Goal: Find specific page/section: Find specific page/section

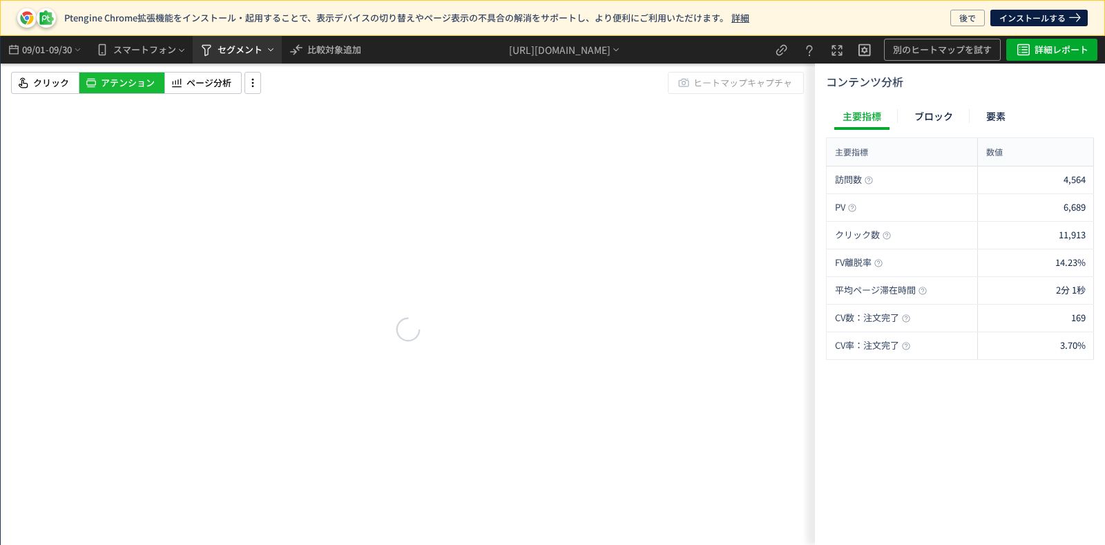
click at [244, 49] on span "セグメント" at bounding box center [240, 50] width 45 height 22
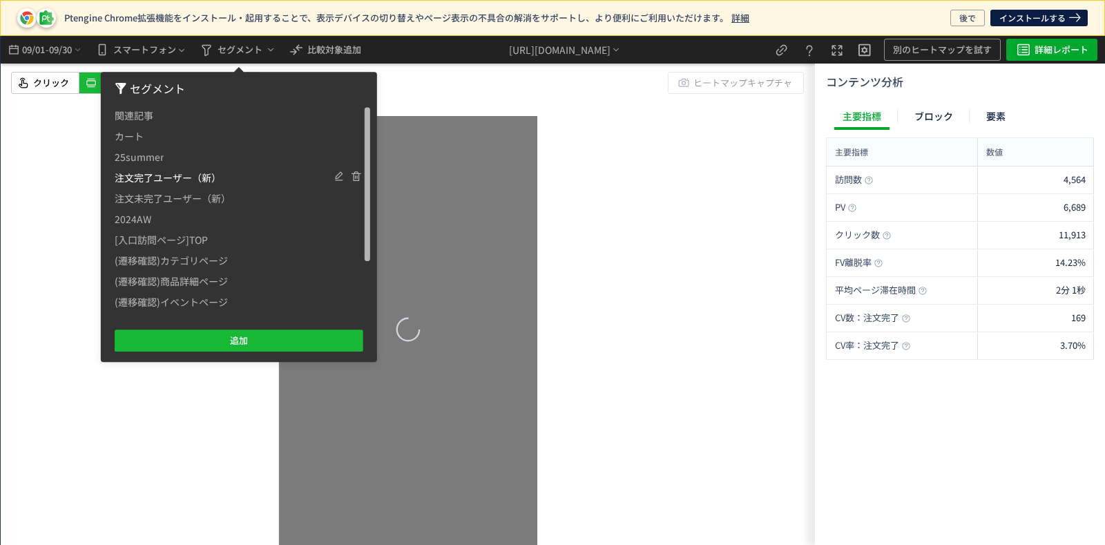
click at [181, 178] on span "注文完了ユーザー（新）" at bounding box center [168, 177] width 106 height 21
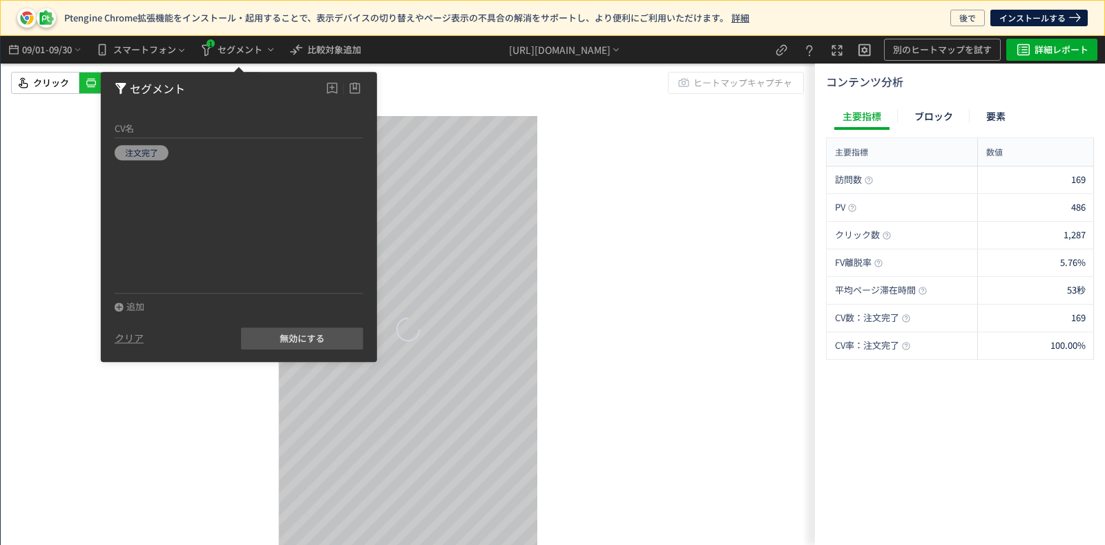
click at [592, 191] on div "スクロール開始位置:667px スクロール到達率 89% スクロール到達率 84% スクロール到達率 81% スクロール到達率 78% スクロール到達率 73…" at bounding box center [408, 290] width 814 height 509
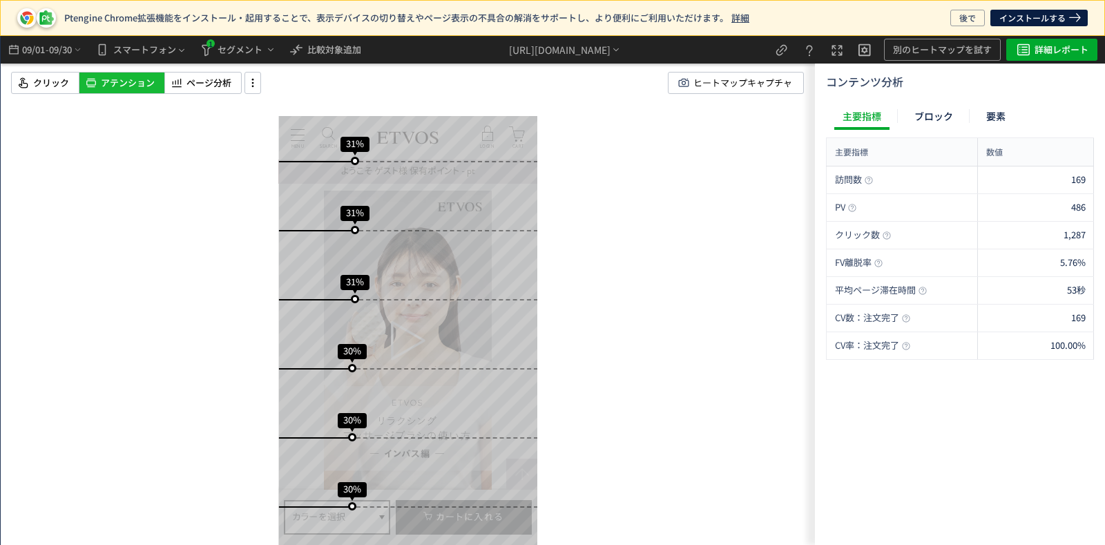
scroll to position [4489, 0]
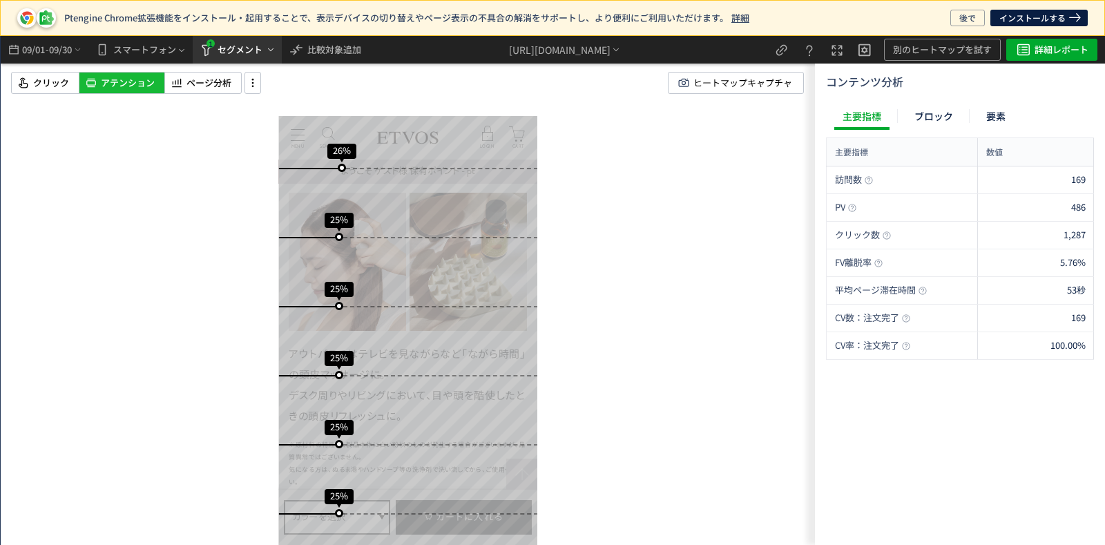
click at [236, 45] on span "セグメント" at bounding box center [240, 50] width 45 height 22
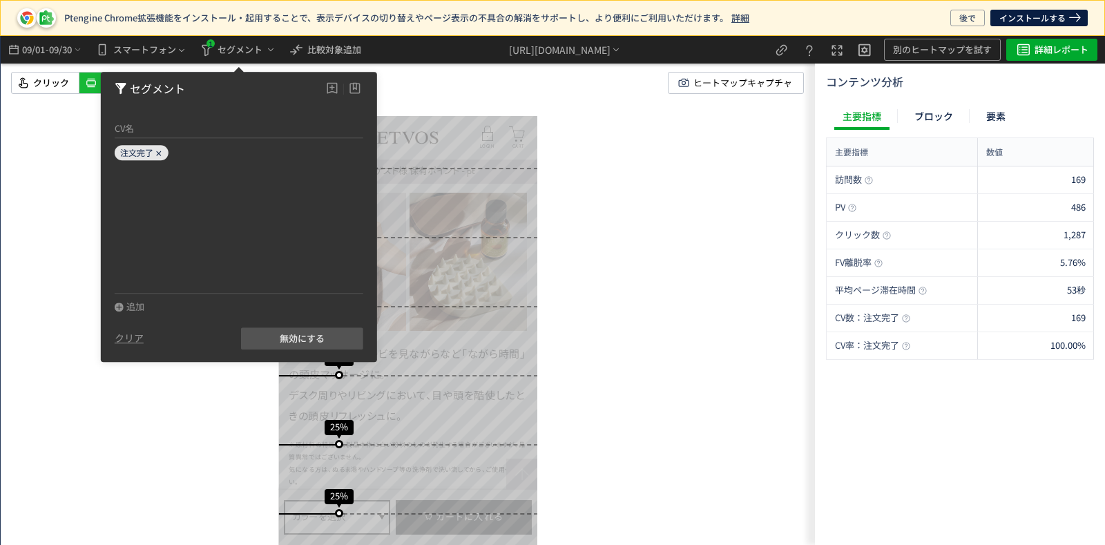
click at [155, 151] on icon at bounding box center [159, 153] width 8 height 8
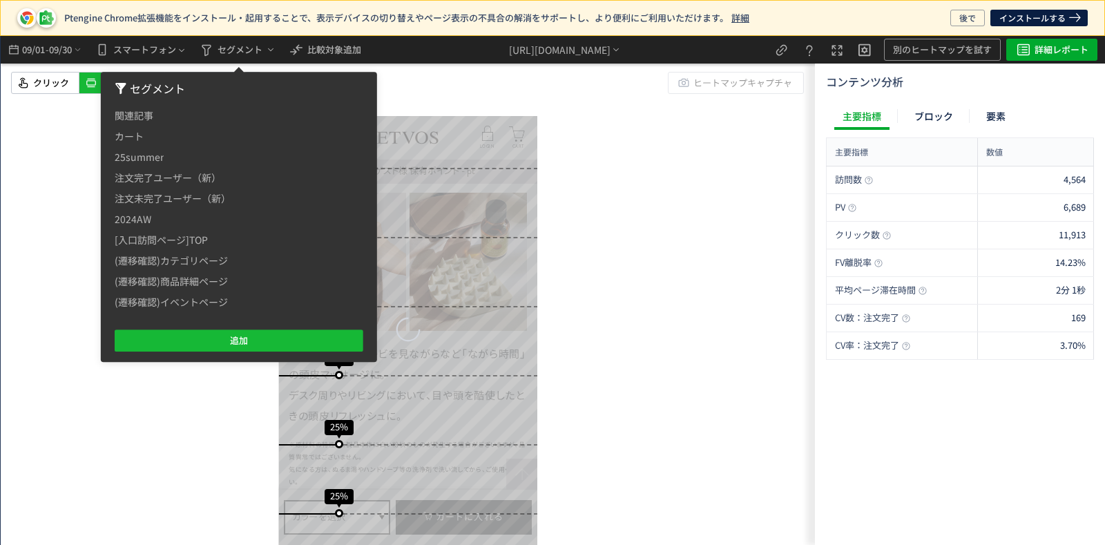
click at [726, 287] on div "スクロール開始位置:691px スクロール到達率 94% スクロール到達率 93% スクロール到達率 86% スクロール到達率 81% スクロール到達率 68…" at bounding box center [408, 290] width 814 height 509
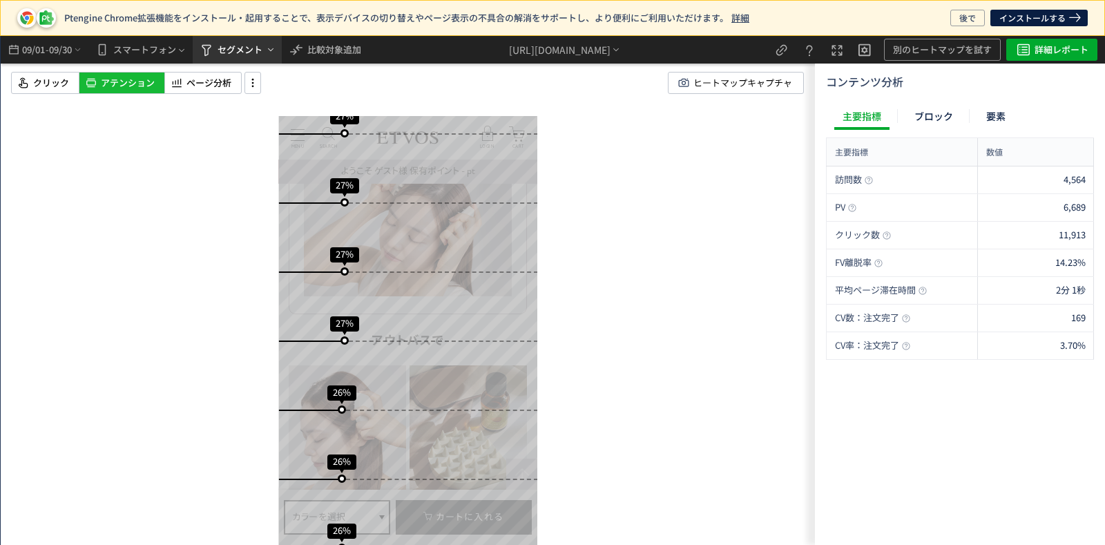
click at [249, 49] on span "セグメント" at bounding box center [240, 50] width 45 height 22
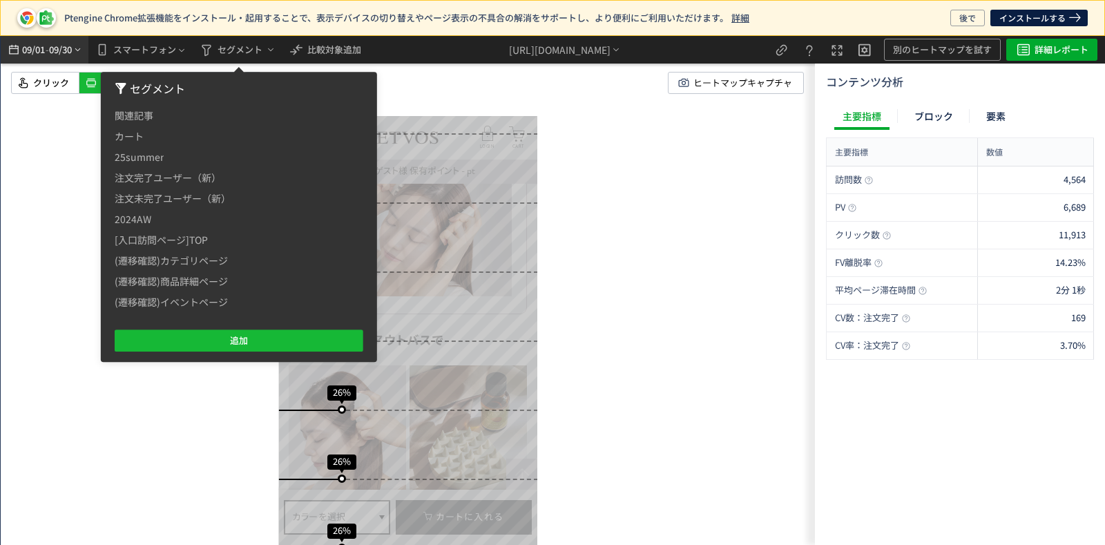
click at [47, 44] on span "-" at bounding box center [47, 50] width 3 height 28
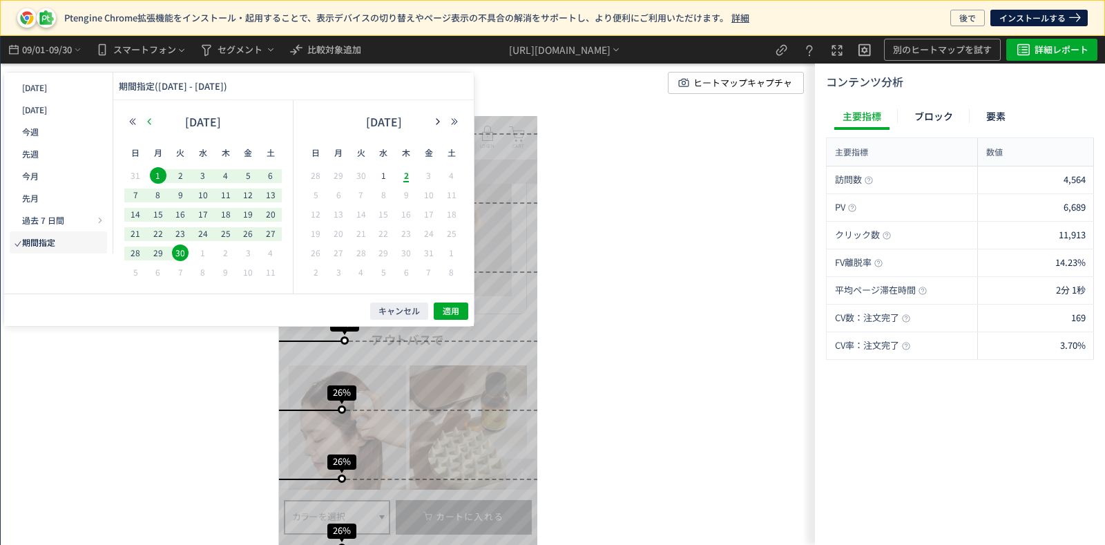
click at [148, 117] on icon "button" at bounding box center [149, 121] width 8 height 8
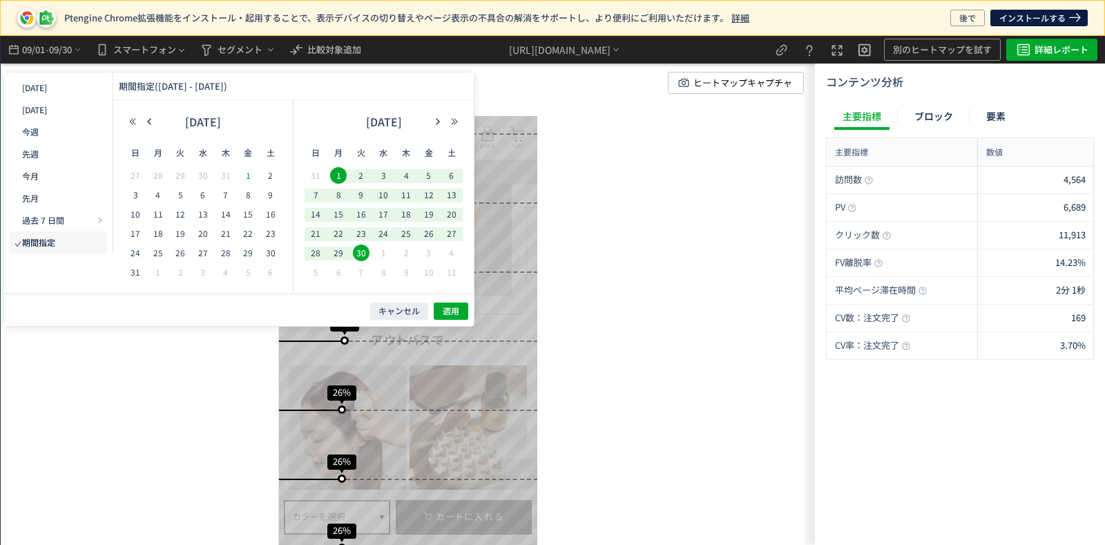
click at [247, 172] on span "1" at bounding box center [248, 175] width 17 height 17
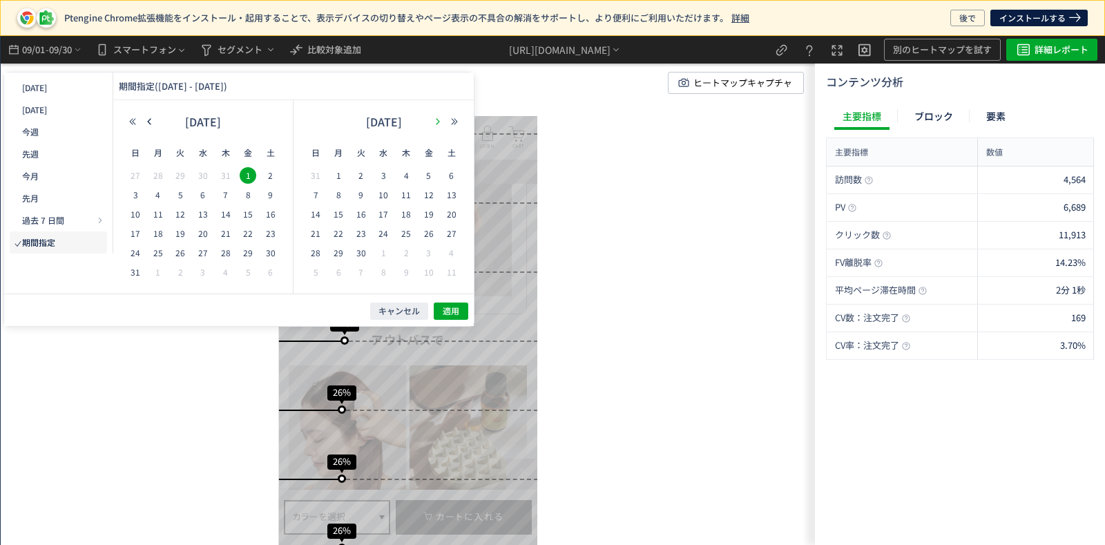
click at [432, 122] on button "button" at bounding box center [438, 122] width 17 height 10
click at [406, 171] on span "2" at bounding box center [406, 175] width 17 height 17
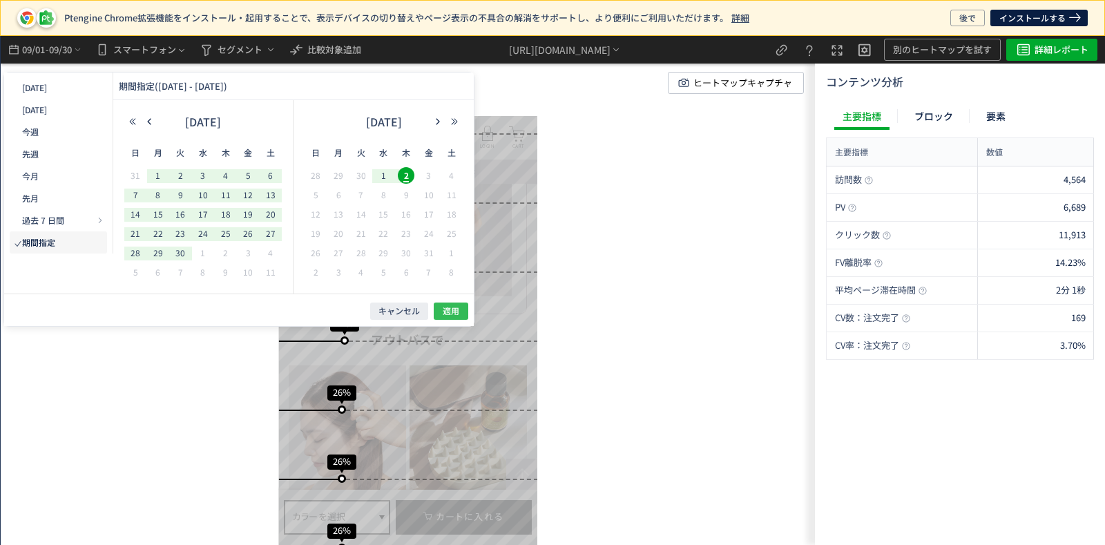
click at [452, 309] on span "適用" at bounding box center [451, 311] width 17 height 12
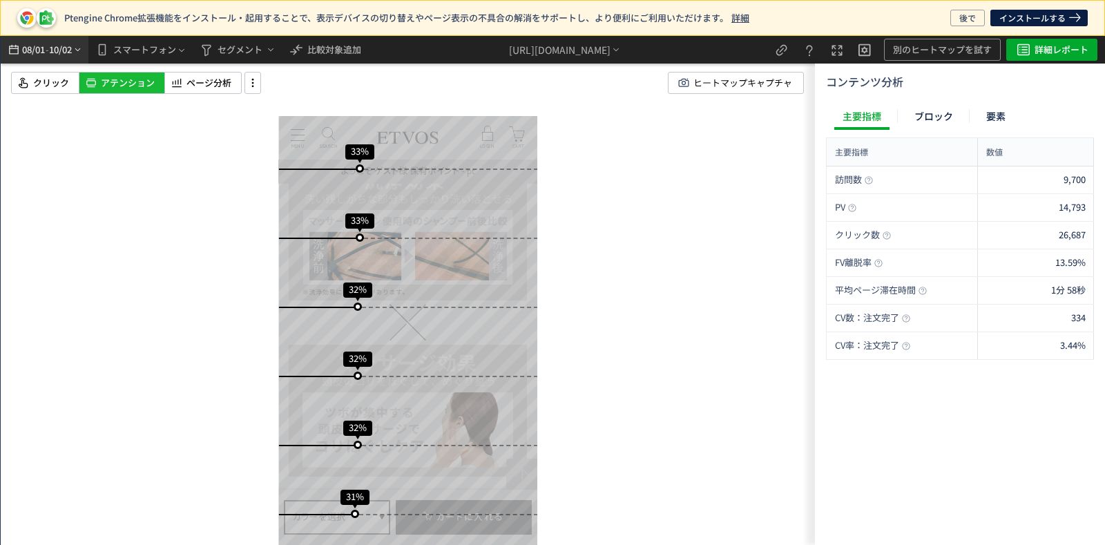
click at [45, 53] on span "08/01" at bounding box center [32, 50] width 23 height 28
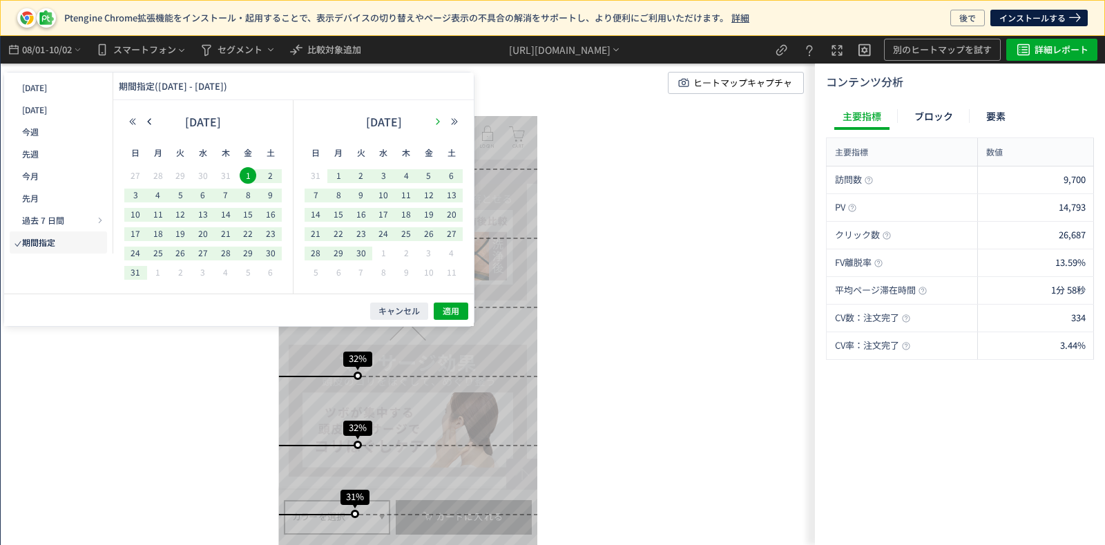
click at [434, 119] on icon "button" at bounding box center [438, 121] width 8 height 8
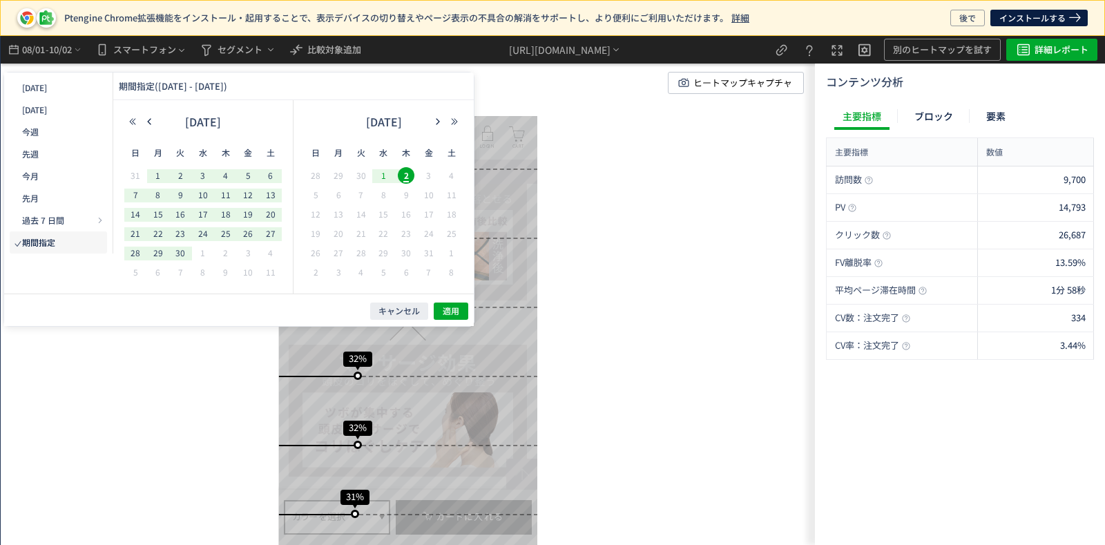
click at [387, 175] on span "1" at bounding box center [383, 175] width 17 height 17
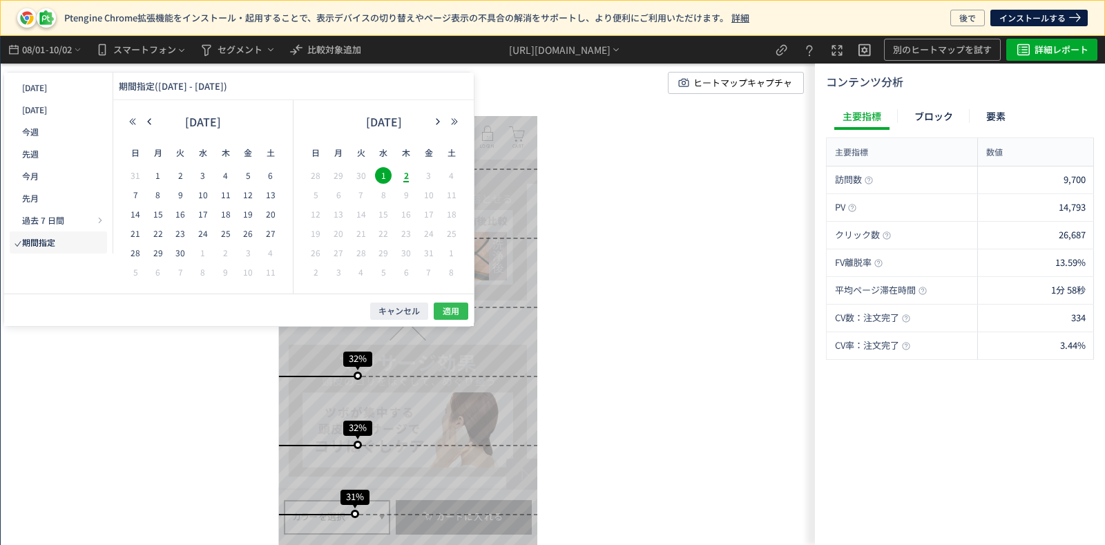
click at [439, 308] on button "適用" at bounding box center [451, 311] width 35 height 17
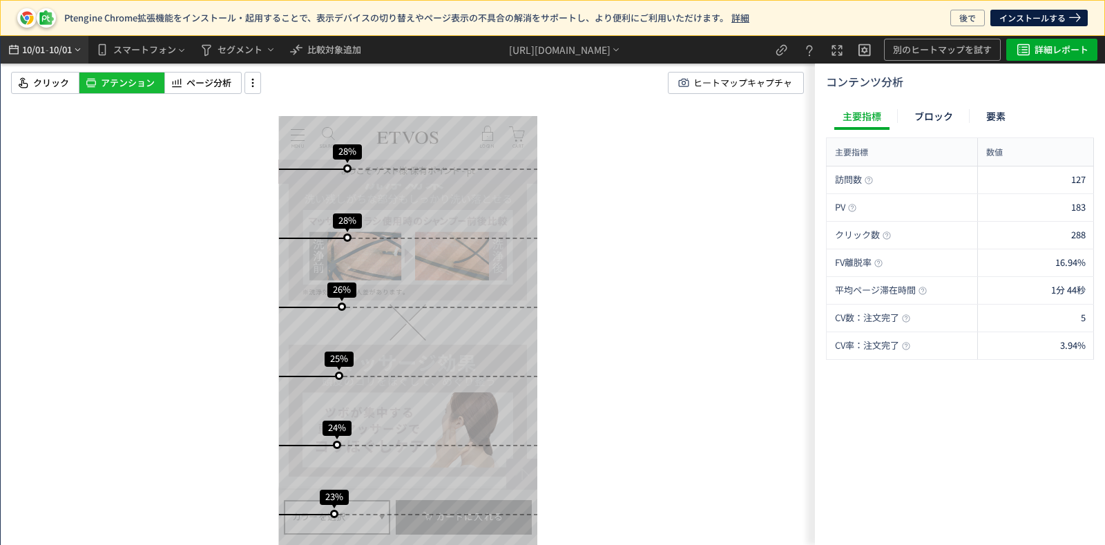
click at [27, 54] on span "10/01" at bounding box center [32, 50] width 23 height 28
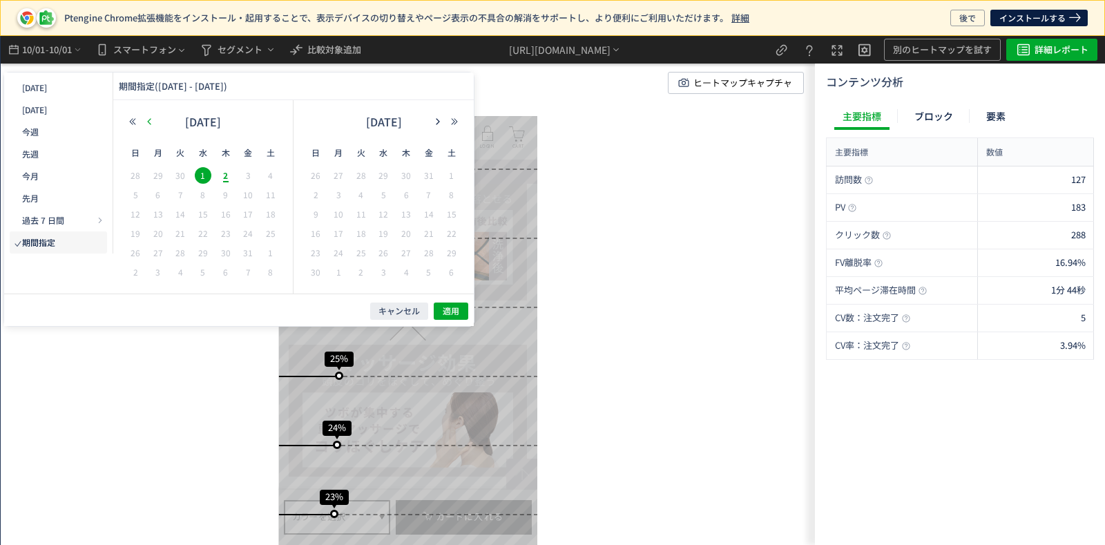
click at [147, 122] on icon "button" at bounding box center [149, 121] width 8 height 8
click at [176, 171] on span "1" at bounding box center [180, 175] width 17 height 17
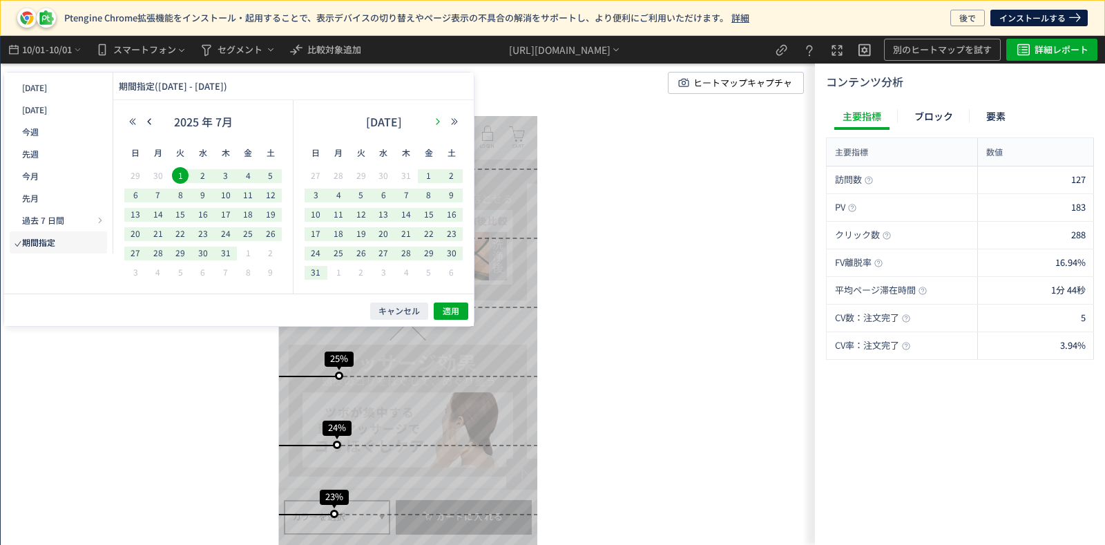
click at [434, 119] on icon "button" at bounding box center [438, 121] width 8 height 8
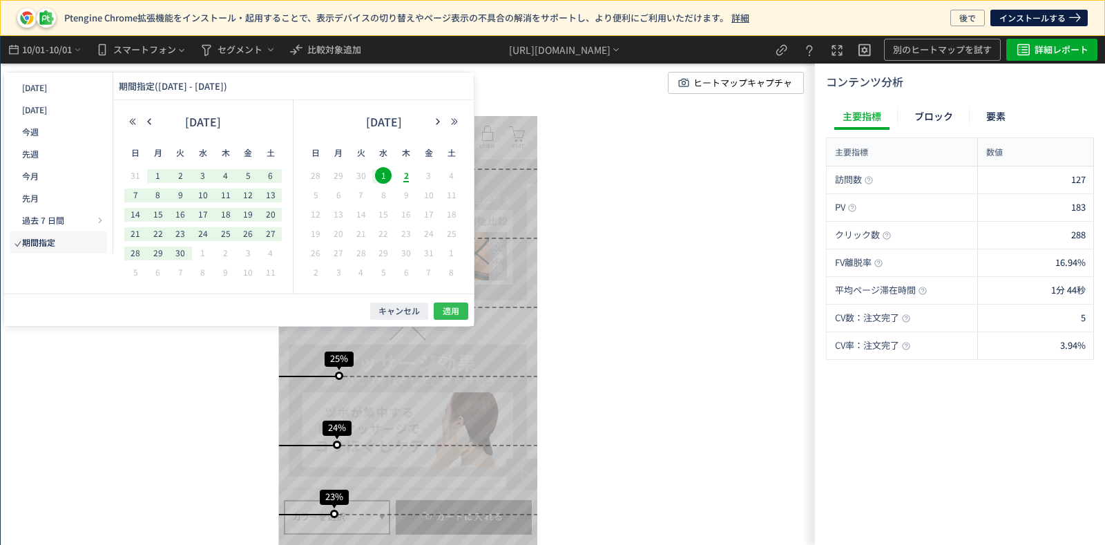
click at [457, 315] on span "適用" at bounding box center [451, 311] width 17 height 12
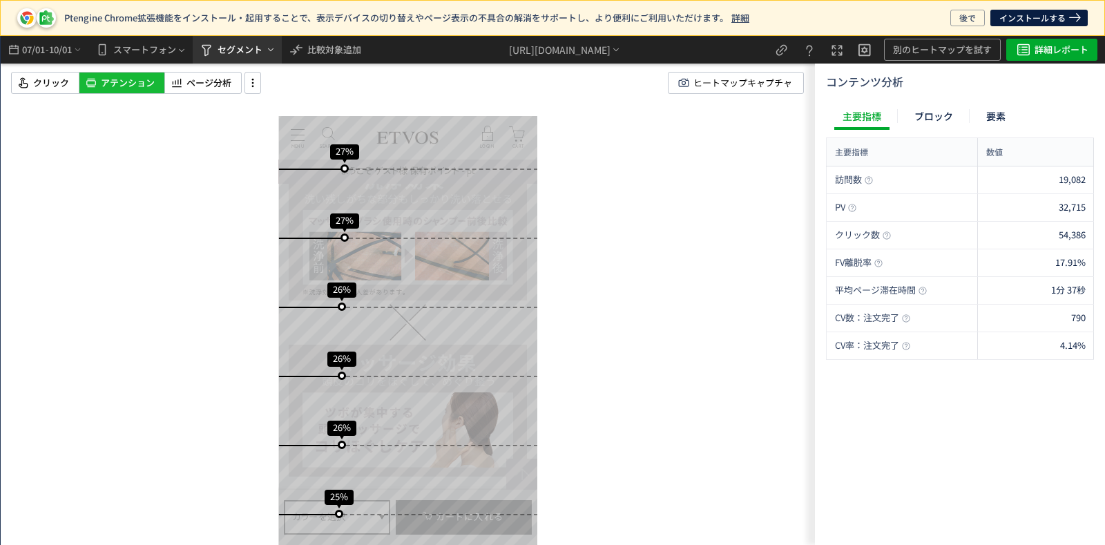
click at [238, 50] on span "セグメント" at bounding box center [240, 50] width 45 height 22
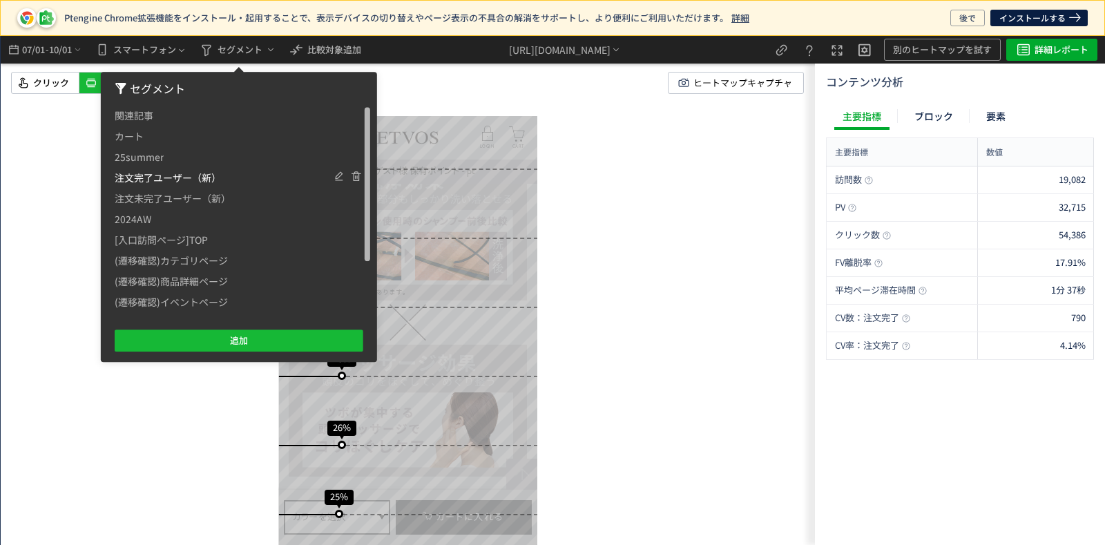
click at [181, 180] on span "注文完了ユーザー（新）" at bounding box center [168, 177] width 106 height 21
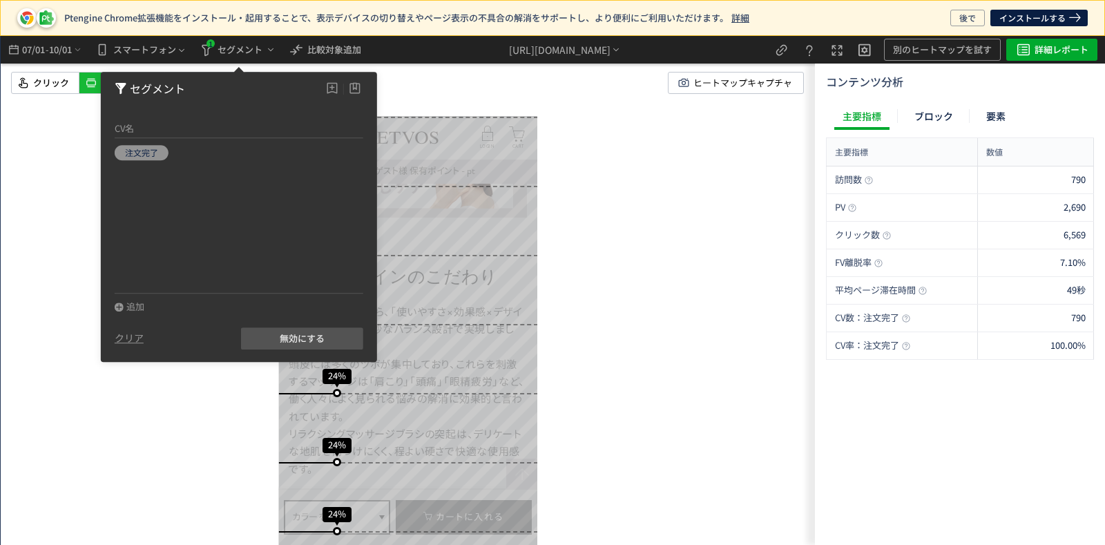
click at [615, 248] on div "スクロール開始位置:700px スクロール到達率 92% スクロール到達率 90% スクロール到達率 86% スクロール到達率 78% スクロール到達率 67…" at bounding box center [408, 290] width 814 height 509
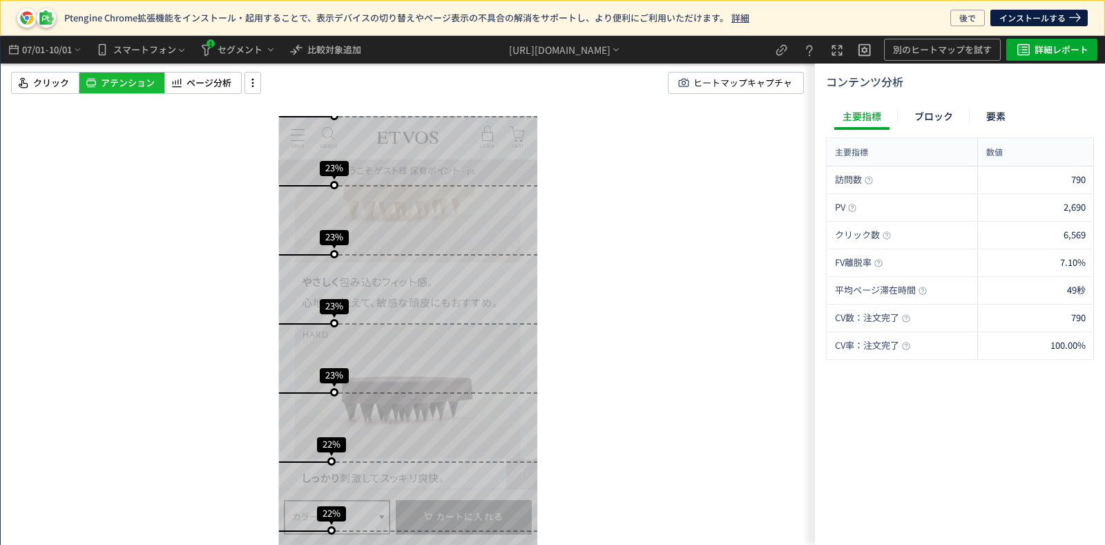
scroll to position [5982, 0]
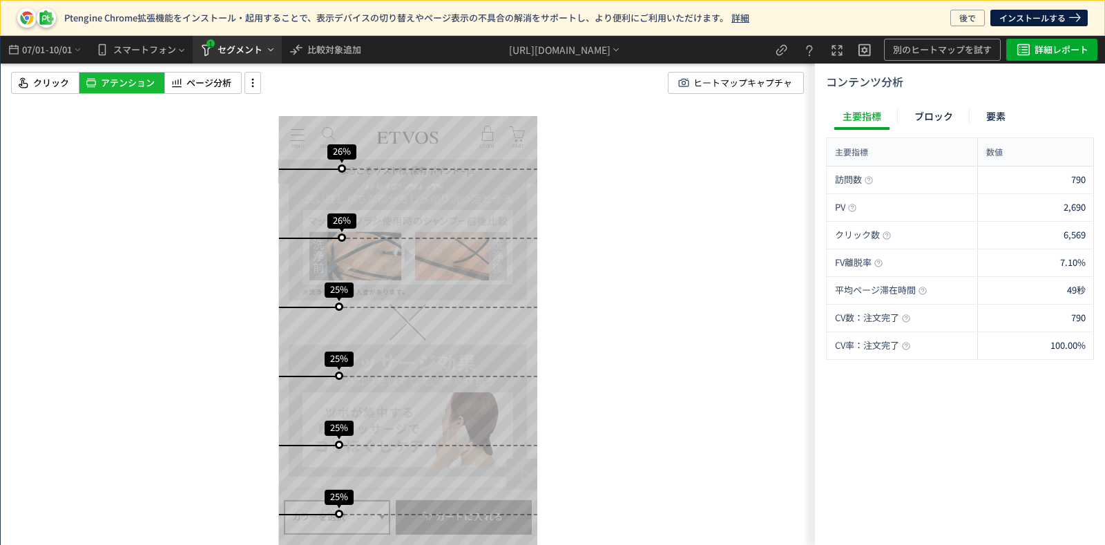
click at [222, 47] on span "セグメント" at bounding box center [240, 50] width 45 height 22
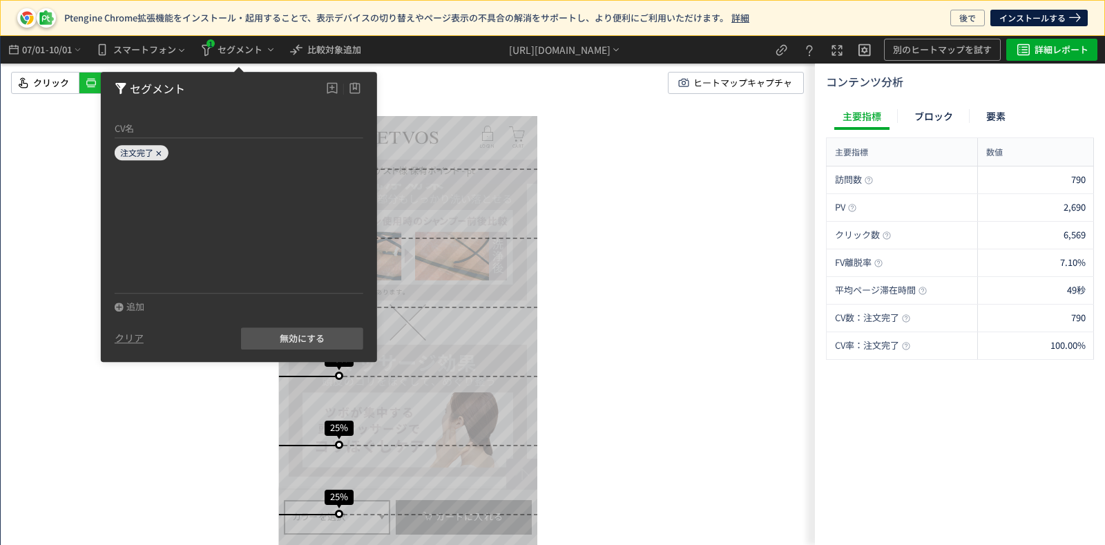
click at [157, 153] on icon at bounding box center [159, 153] width 8 height 8
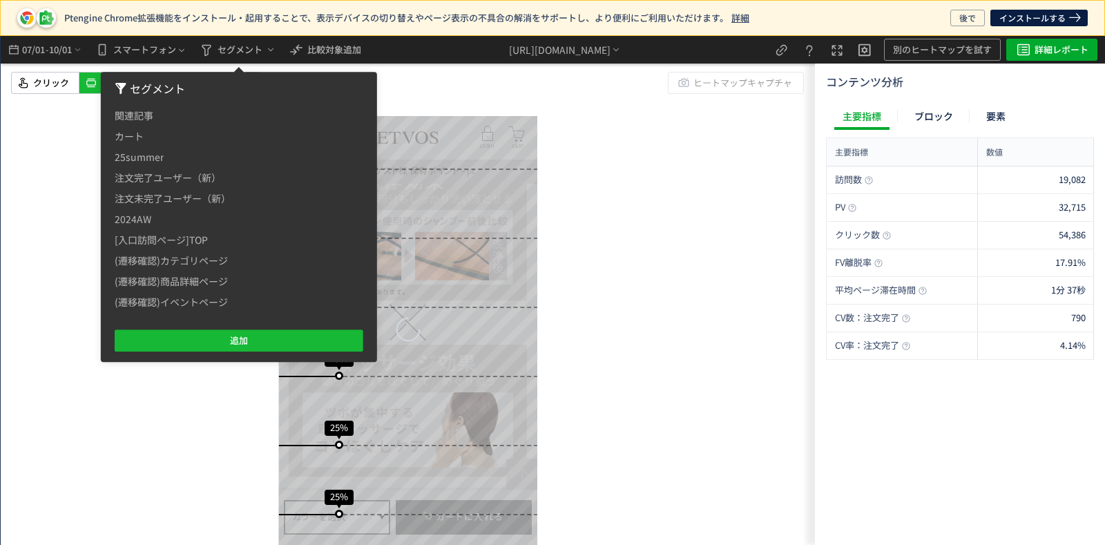
click at [554, 285] on div "スクロール開始位置:693px スクロール到達率 92% スクロール到達率 90% スクロール到達率 86% スクロール到達率 78% スクロール到達率 67…" at bounding box center [408, 290] width 814 height 509
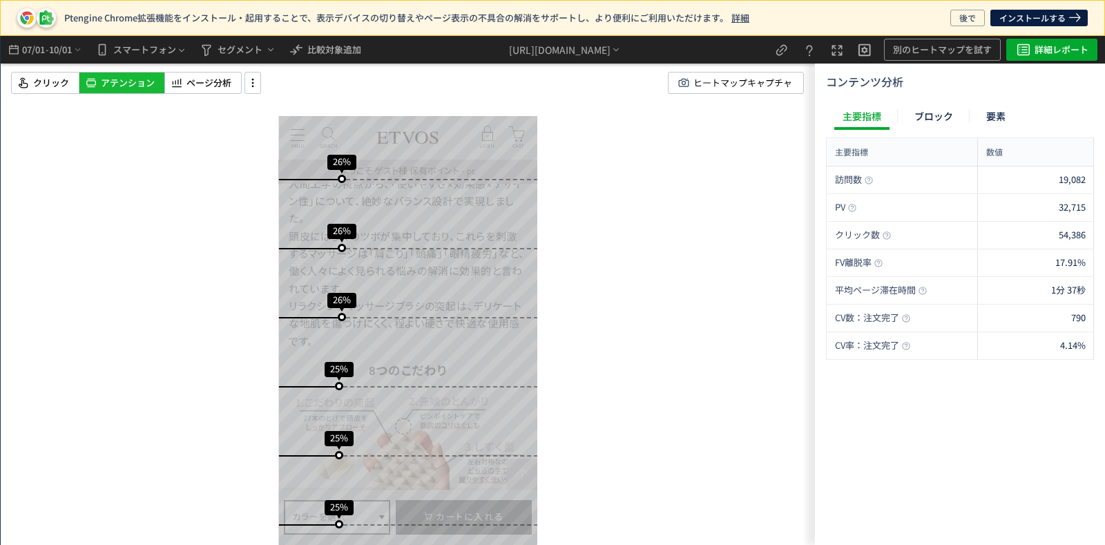
scroll to position [5307, 0]
